Goal: Information Seeking & Learning: Learn about a topic

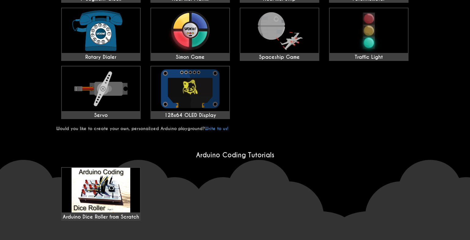
scroll to position [258, 0]
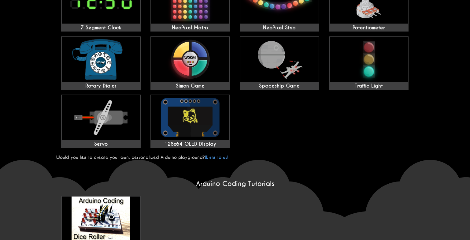
drag, startPoint x: 460, startPoint y: 96, endPoint x: 472, endPoint y: 44, distance: 53.9
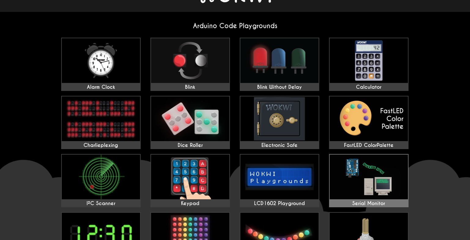
scroll to position [0, 0]
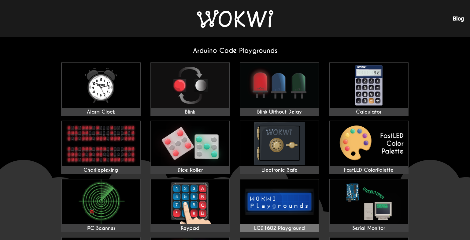
click at [307, 230] on div "LCD1602 Playground" at bounding box center [279, 228] width 78 height 6
click at [344, 46] on h2 "Arduino Code Playgrounds" at bounding box center [234, 50] width 357 height 8
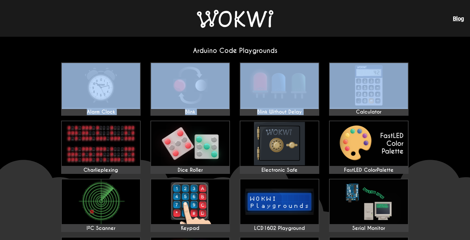
drag, startPoint x: 426, startPoint y: 53, endPoint x: 427, endPoint y: 69, distance: 16.6
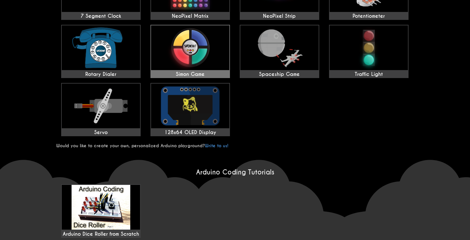
scroll to position [270, 0]
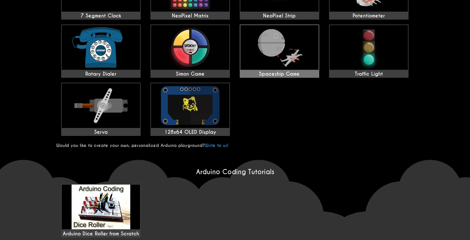
click at [248, 67] on img at bounding box center [279, 47] width 78 height 45
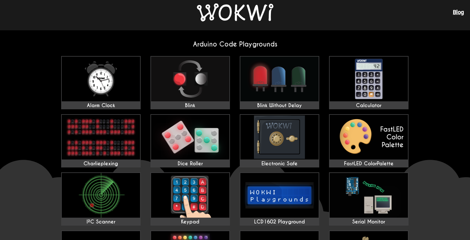
scroll to position [0, 0]
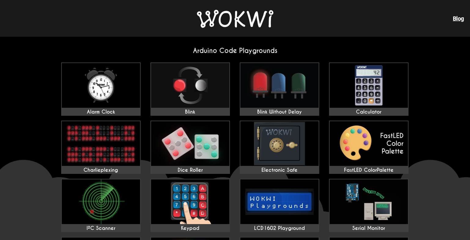
click at [262, 16] on img at bounding box center [235, 19] width 76 height 18
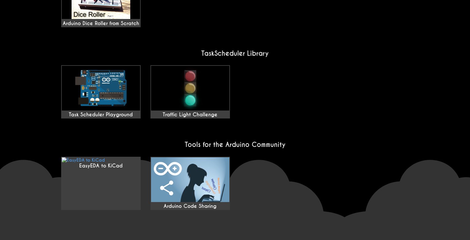
scroll to position [466, 0]
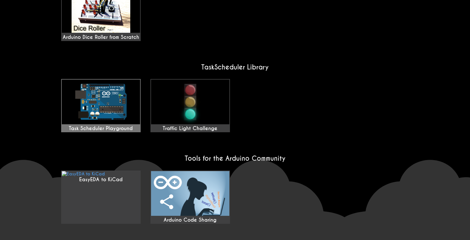
click at [122, 79] on img at bounding box center [101, 101] width 78 height 45
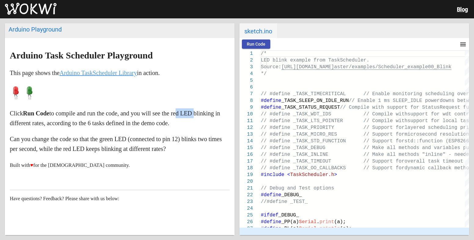
drag, startPoint x: 211, startPoint y: 111, endPoint x: 192, endPoint y: 111, distance: 18.9
click at [192, 111] on p "Click Run Code to compile and run the code, and you will see the red LED blinki…" at bounding box center [120, 118] width 220 height 20
click at [196, 114] on p "Click Run Code to compile and run the code, and you will see the red LED blinki…" at bounding box center [120, 118] width 220 height 20
drag, startPoint x: 211, startPoint y: 114, endPoint x: 94, endPoint y: 122, distance: 116.4
click at [94, 122] on p "Click Run Code to compile and run the code, and you will see the red LED blinki…" at bounding box center [120, 118] width 220 height 20
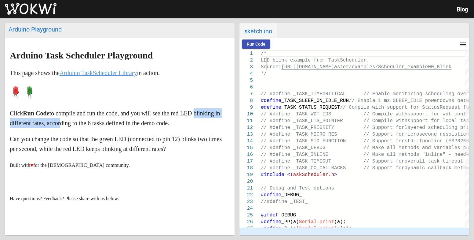
click at [88, 127] on p "Click Run Code to compile and run the code, and you will see the red LED blinki…" at bounding box center [120, 118] width 220 height 20
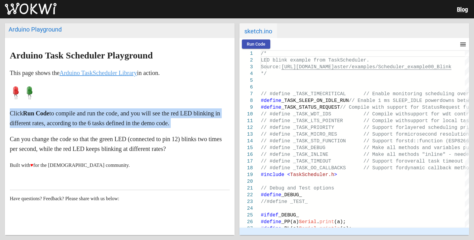
click at [88, 127] on p "Click Run Code to compile and run the code, and you will see the red LED blinki…" at bounding box center [120, 118] width 220 height 20
click at [90, 122] on p "Click Run Code to compile and run the code, and you will see the red LED blinki…" at bounding box center [120, 118] width 220 height 20
